Goal: Find contact information: Find contact information

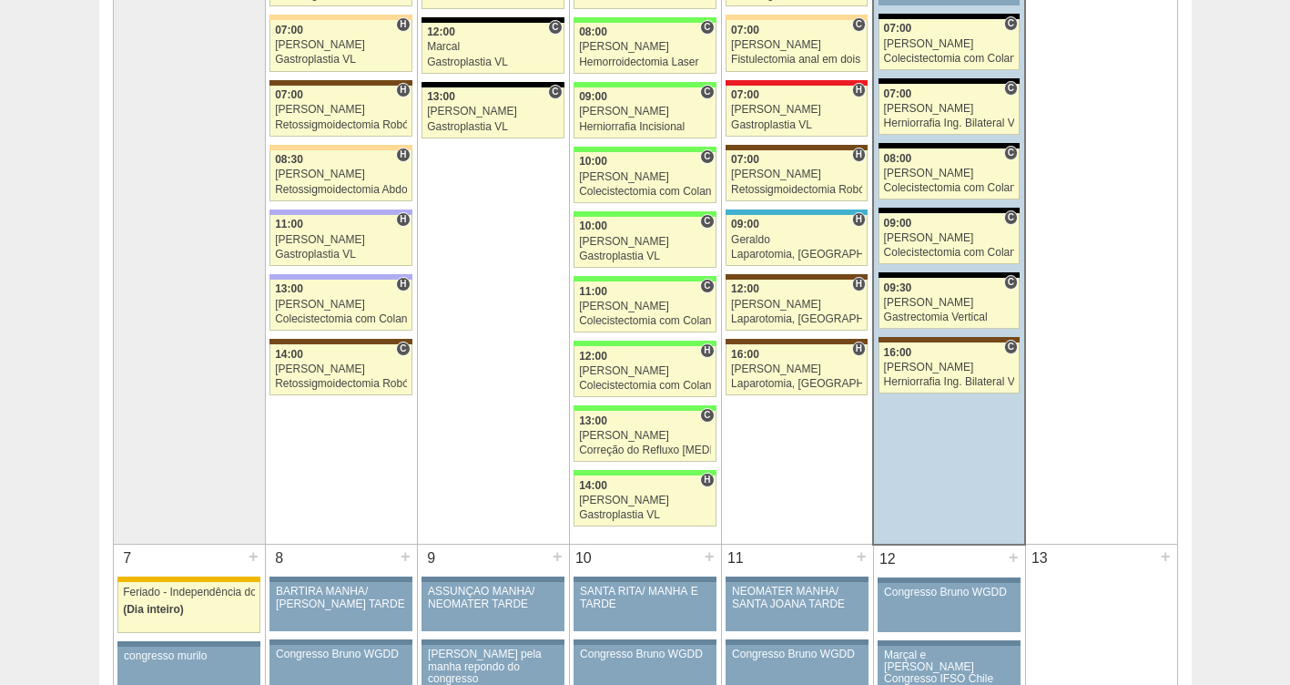
scroll to position [478, 0]
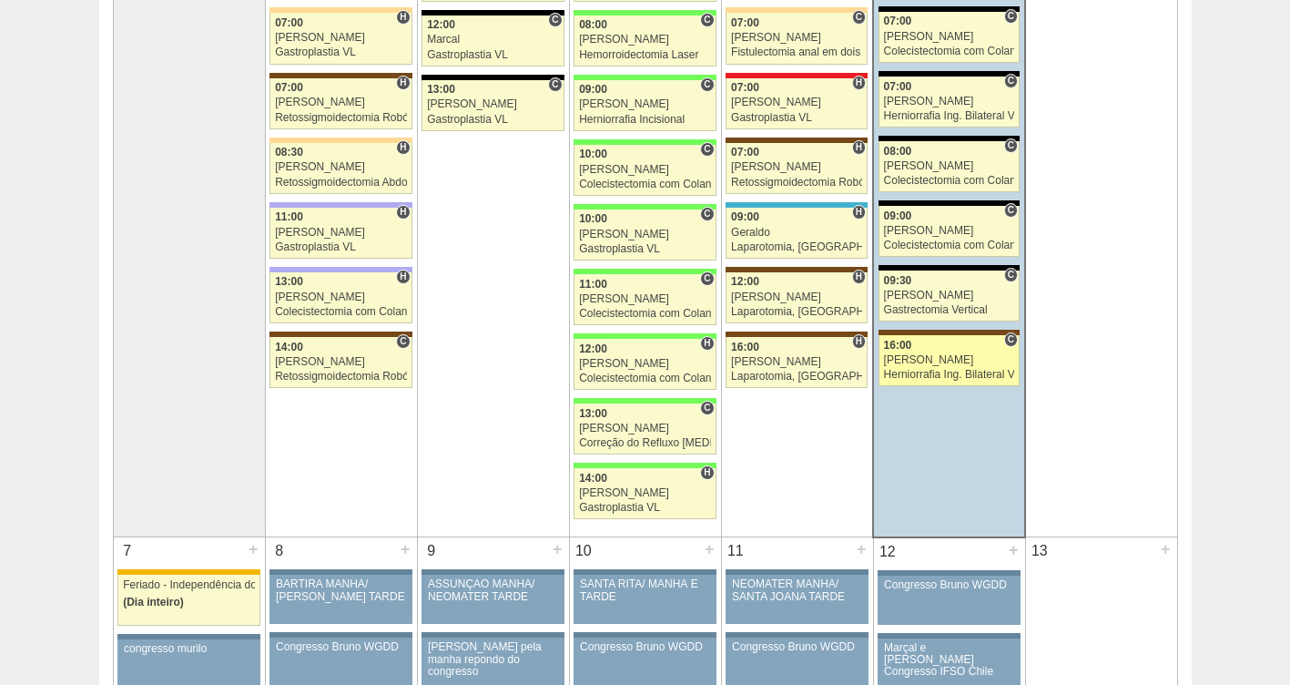
click at [944, 361] on div "[PERSON_NAME]" at bounding box center [949, 360] width 131 height 12
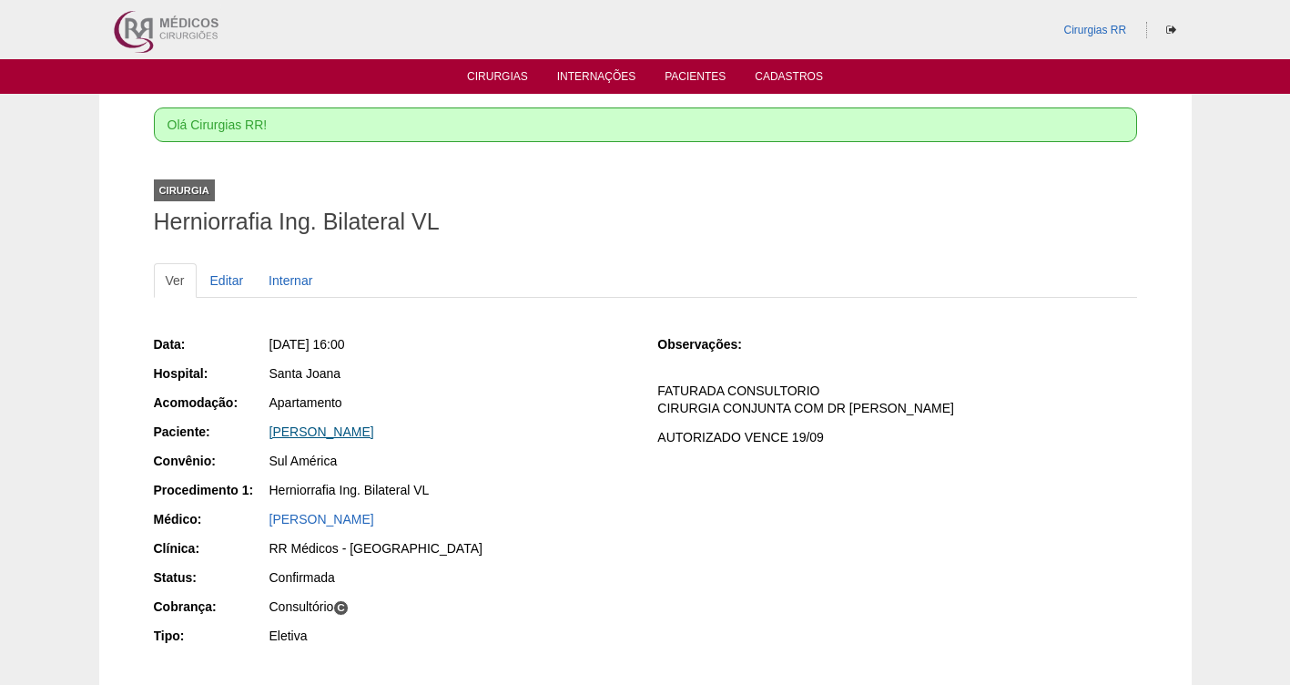
click at [374, 433] on link "[PERSON_NAME]" at bounding box center [321, 431] width 105 height 15
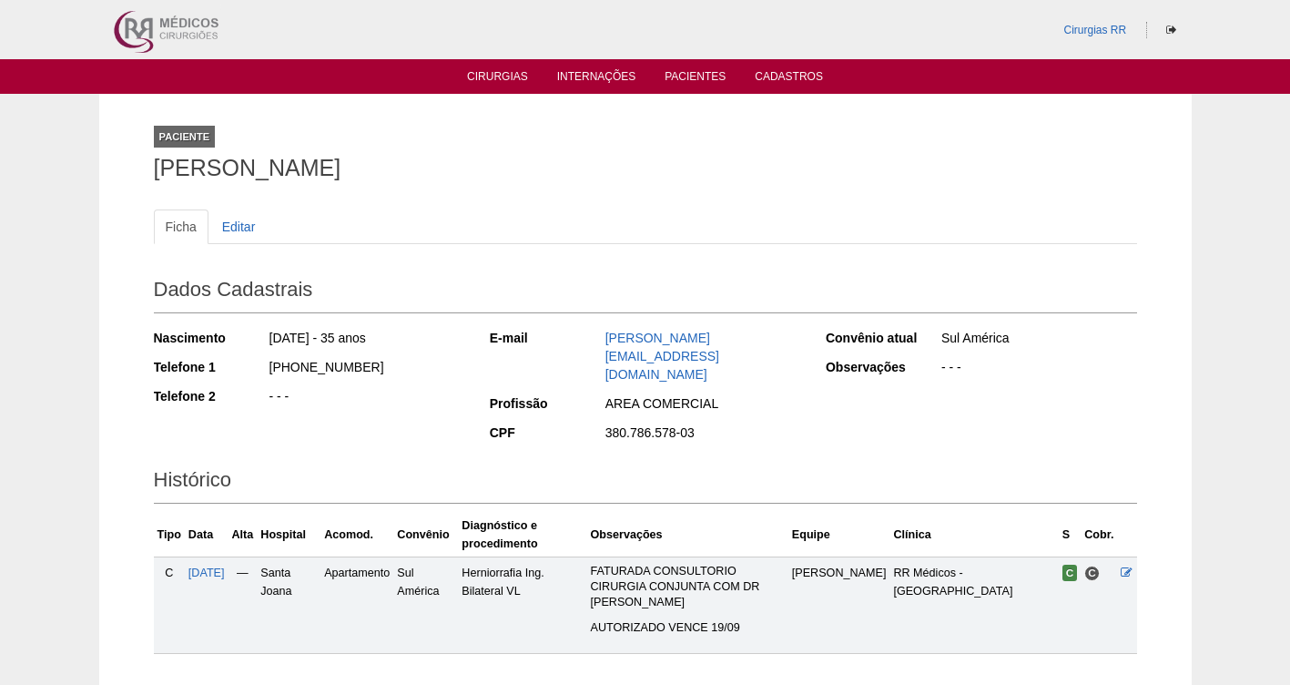
drag, startPoint x: 417, startPoint y: 362, endPoint x: 263, endPoint y: 375, distance: 154.4
click at [263, 375] on div "Telefone 1 [PHONE_NUMBER]" at bounding box center [309, 369] width 311 height 23
copy div "[PHONE_NUMBER]"
drag, startPoint x: 543, startPoint y: 168, endPoint x: 153, endPoint y: 166, distance: 390.5
click at [154, 166] on h1 "[PERSON_NAME]" at bounding box center [645, 168] width 983 height 23
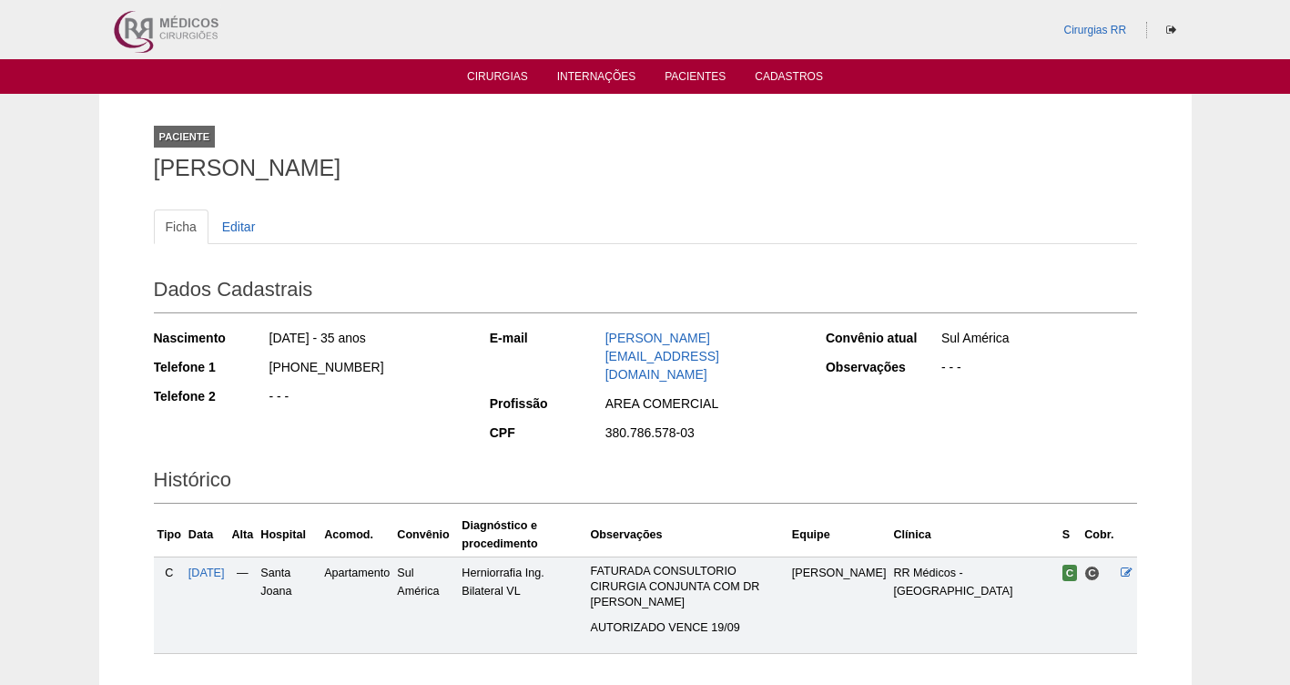
copy h1 "[PERSON_NAME]"
drag, startPoint x: 373, startPoint y: 369, endPoint x: 266, endPoint y: 361, distance: 107.7
click at [266, 361] on div "Telefone 1 [PHONE_NUMBER]" at bounding box center [309, 369] width 311 height 23
copy div "[PHONE_NUMBER]"
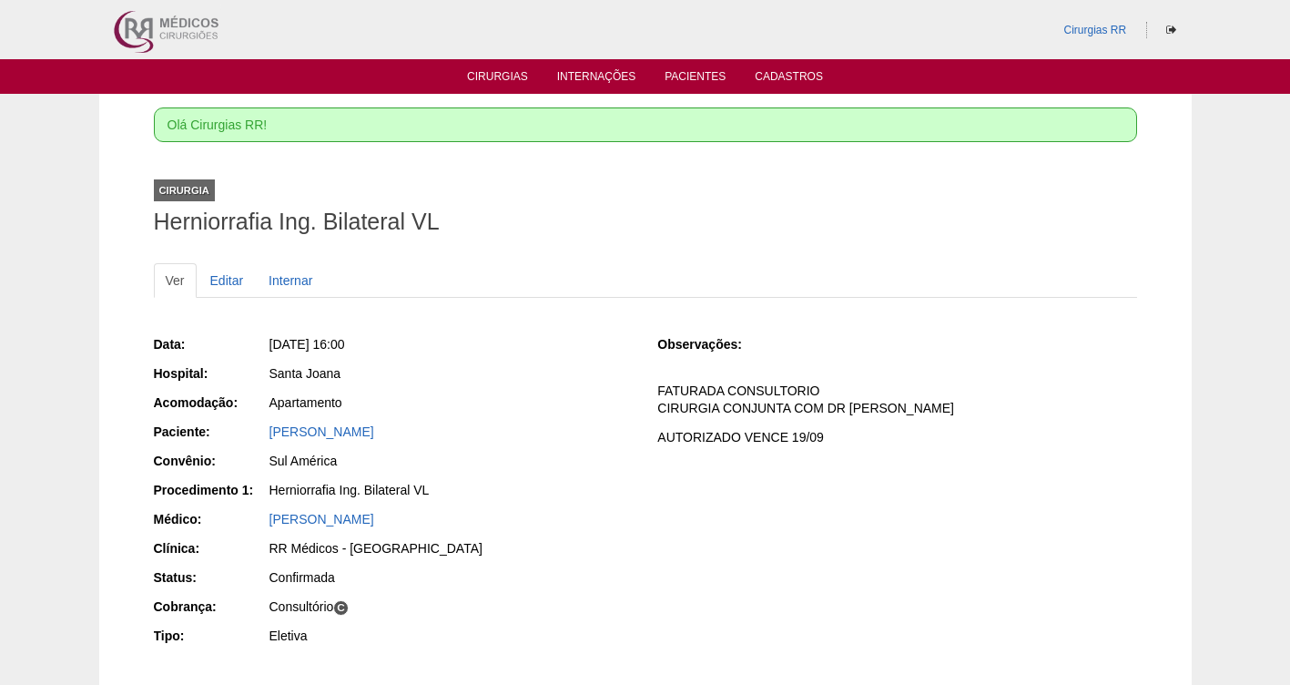
drag, startPoint x: 452, startPoint y: 429, endPoint x: 259, endPoint y: 436, distance: 193.1
click at [259, 436] on div "Paciente: CAMILLA CUSTODIO DE SOUZA" at bounding box center [393, 433] width 479 height 23
copy div "Paciente: CAMILLA CUSTODIO DE SOUZA"
